Goal: Information Seeking & Learning: Learn about a topic

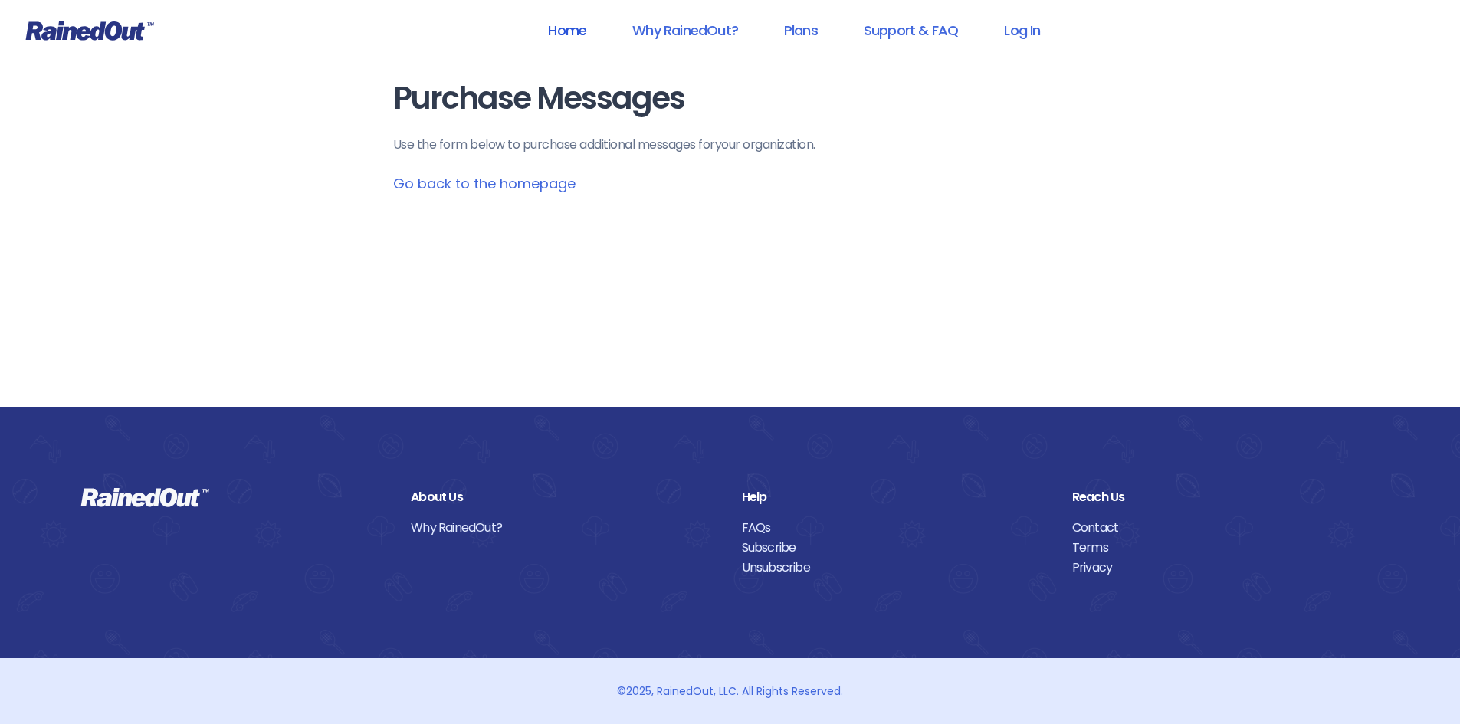
click at [564, 32] on link "Home" at bounding box center [567, 30] width 78 height 34
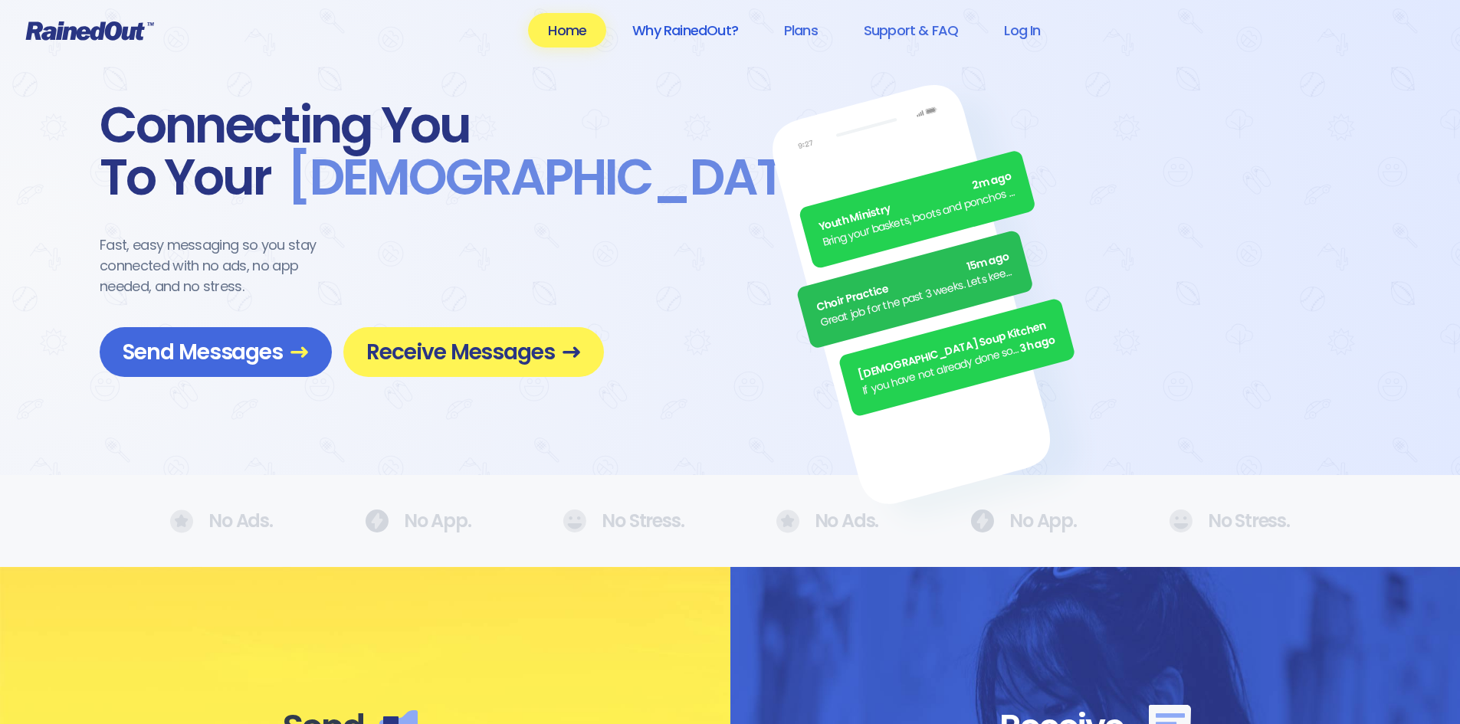
click at [682, 38] on link "Why RainedOut?" at bounding box center [686, 30] width 146 height 34
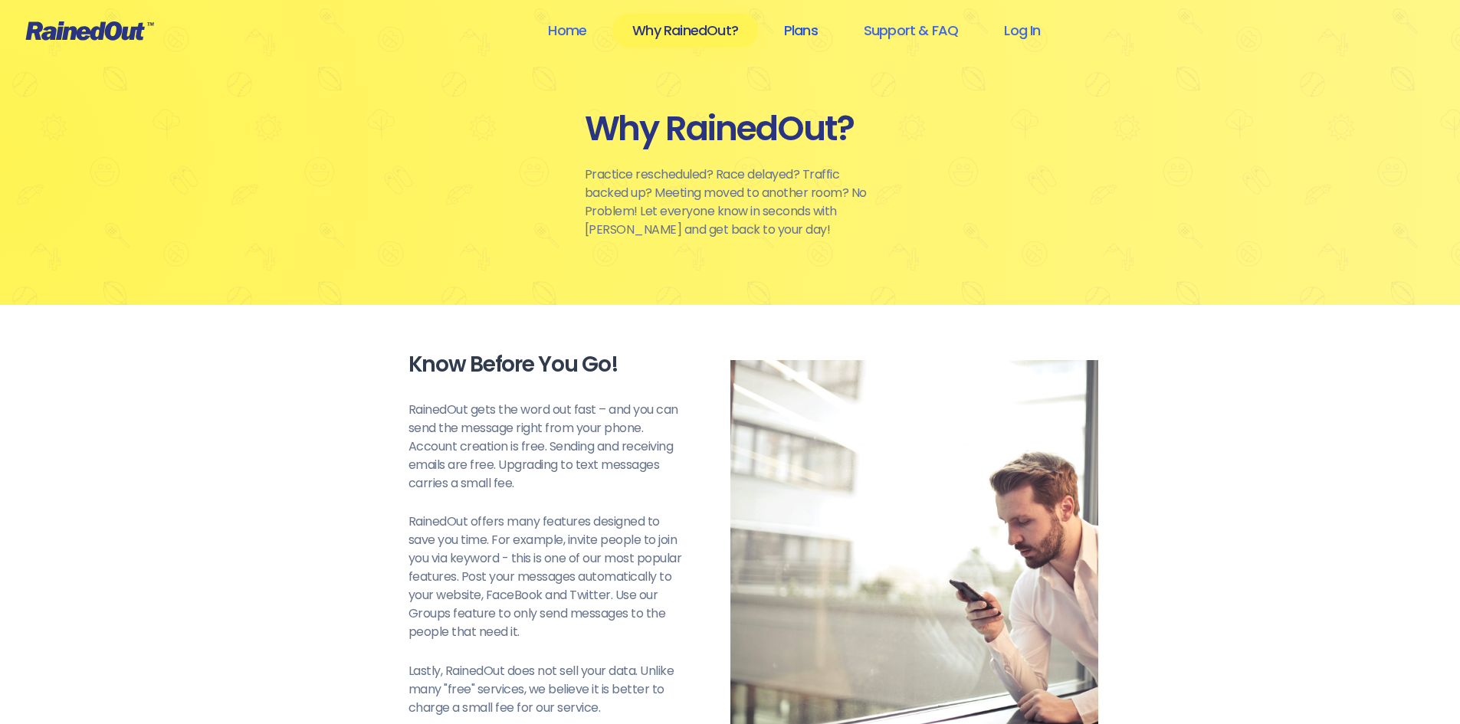
click at [803, 30] on link "Plans" at bounding box center [801, 30] width 74 height 34
